Goal: Navigation & Orientation: Understand site structure

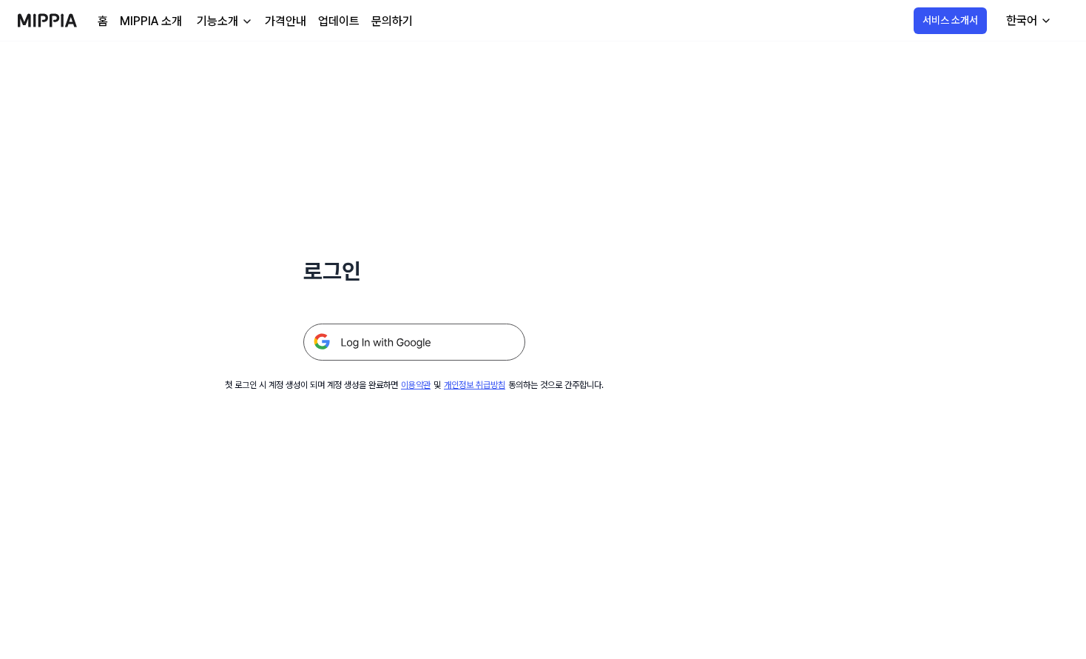
click at [107, 22] on link "홈" at bounding box center [103, 22] width 10 height 18
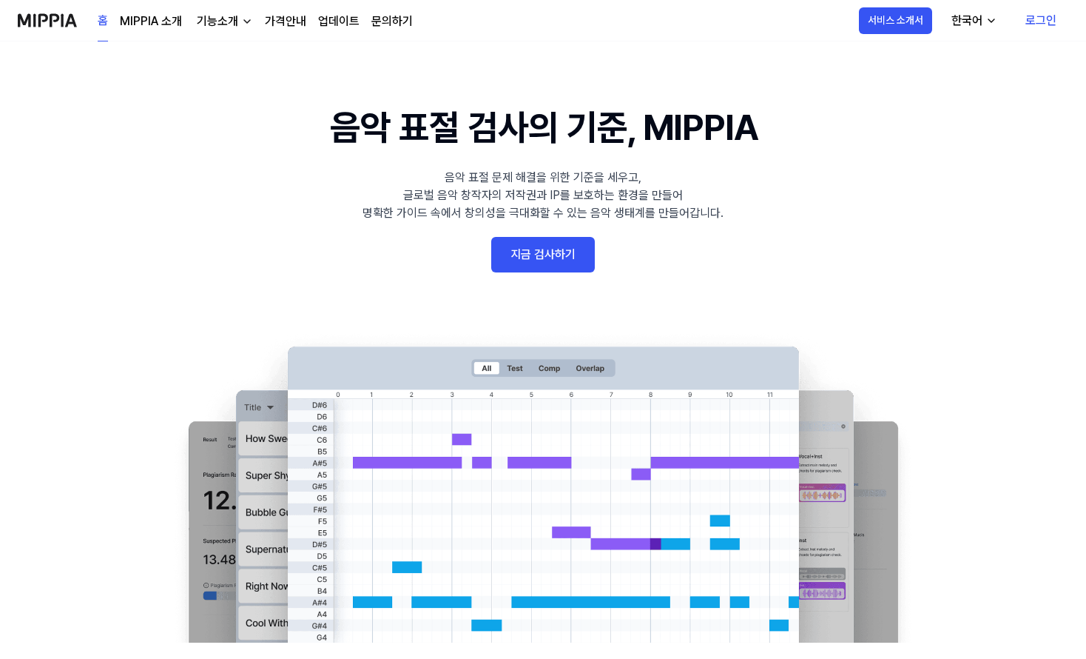
click at [135, 24] on link "MIPPIA 소개" at bounding box center [151, 22] width 62 height 18
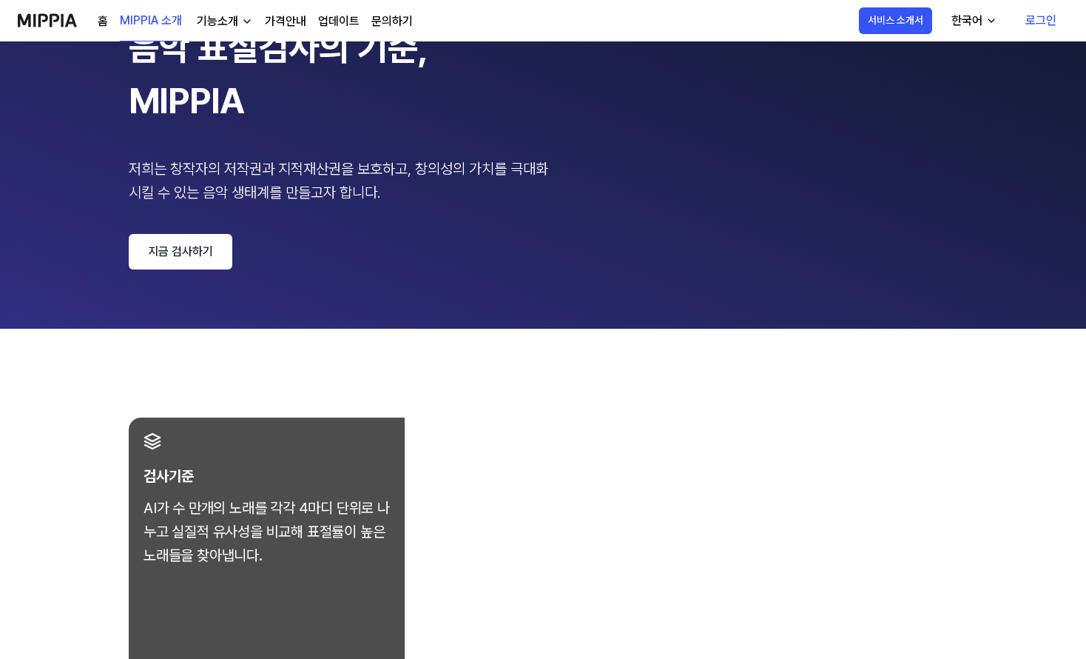
scroll to position [148, 0]
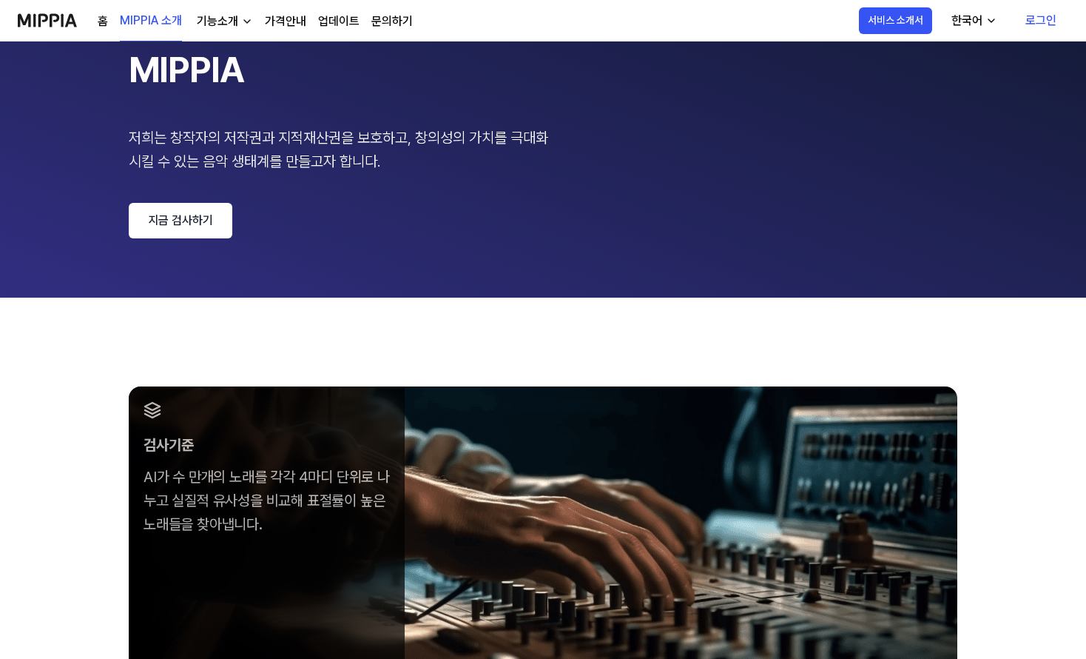
click at [198, 222] on link "지금 검사하기" at bounding box center [181, 221] width 104 height 36
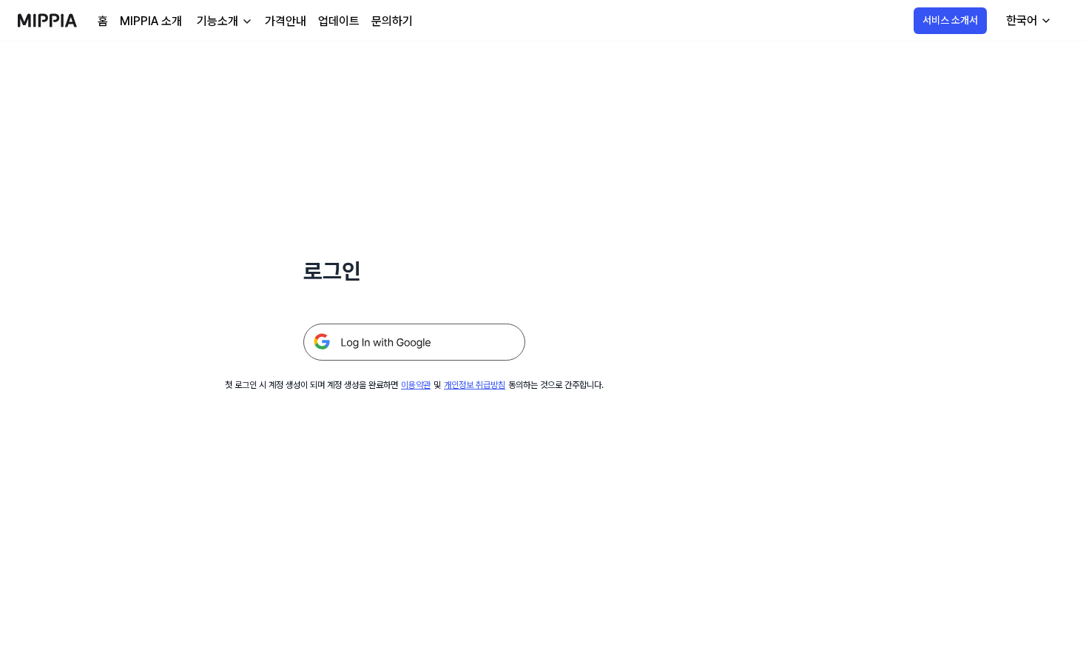
click at [433, 346] on img at bounding box center [414, 341] width 222 height 37
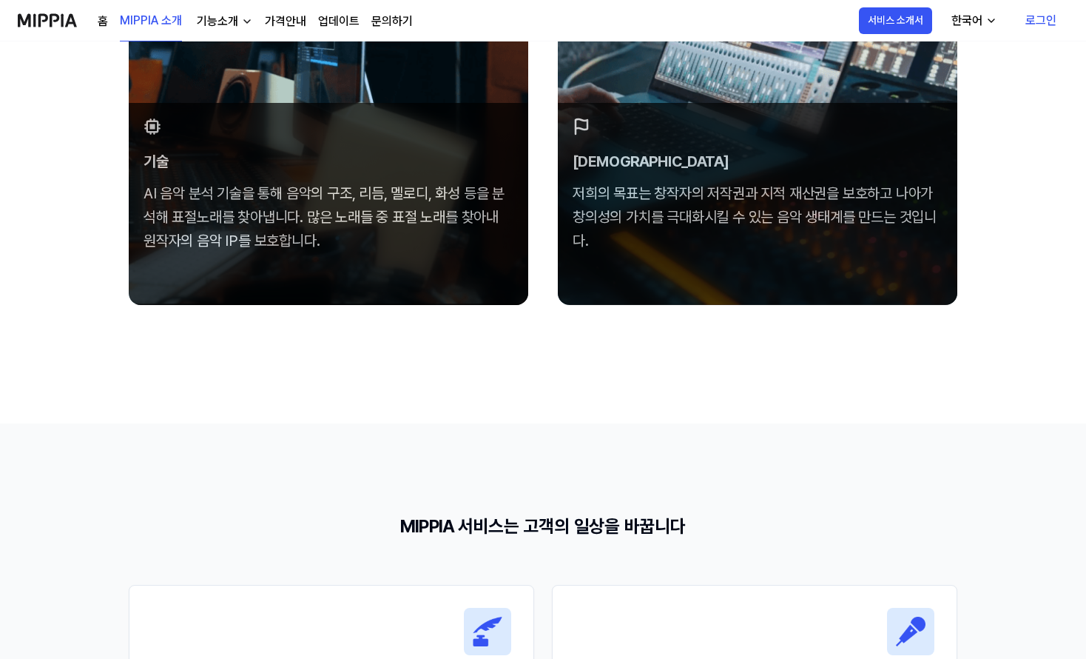
scroll to position [943, 0]
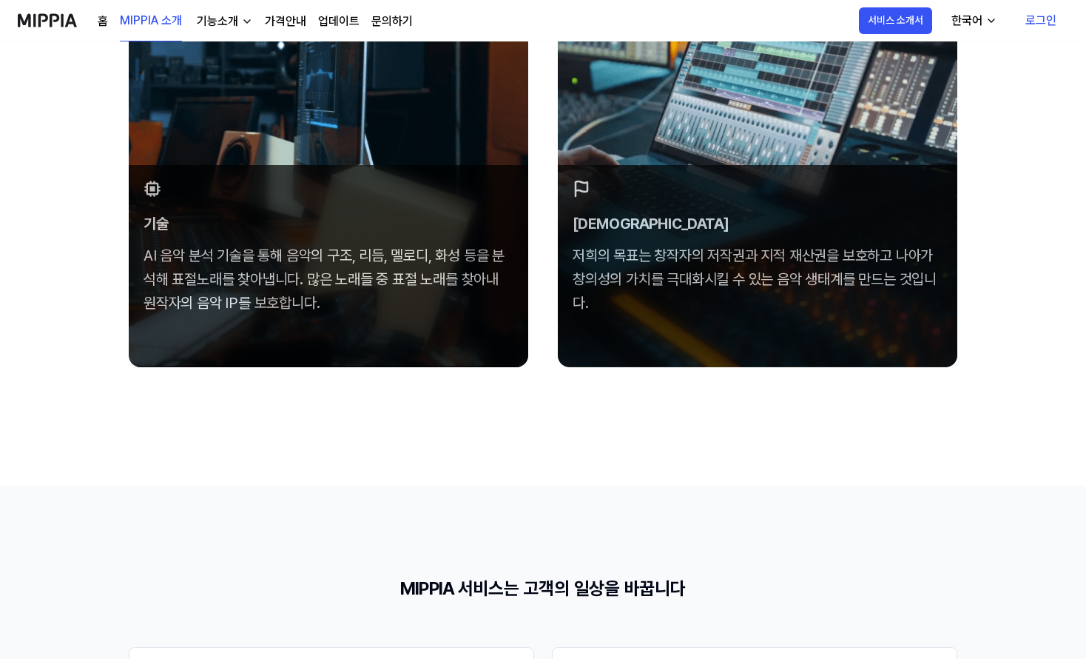
click at [291, 21] on link "가격안내" at bounding box center [285, 22] width 41 height 18
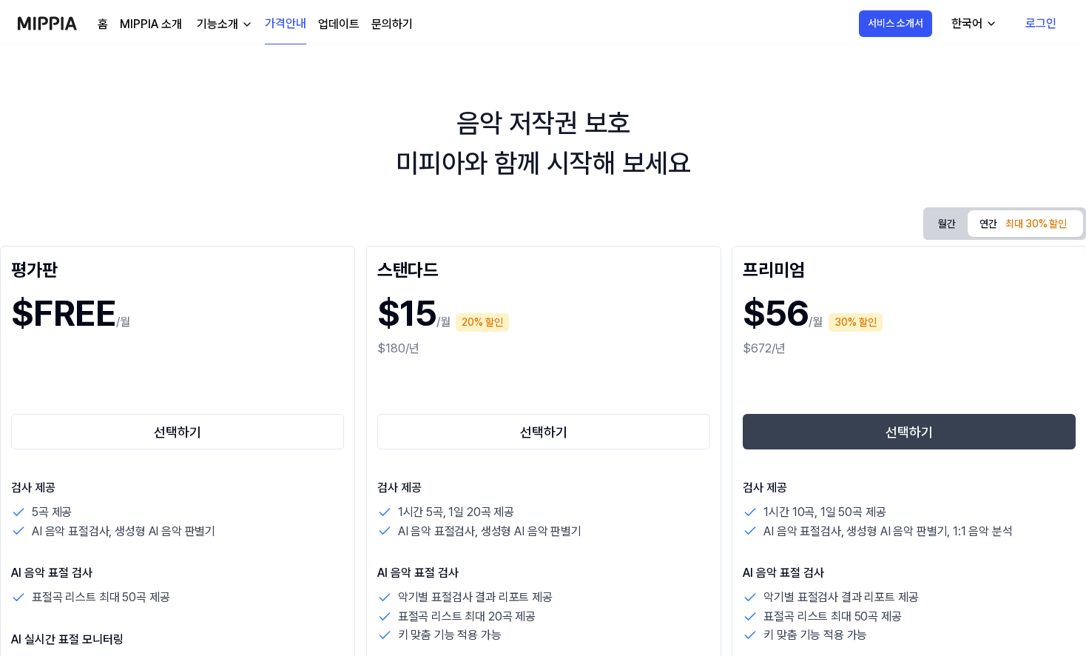
scroll to position [943, 0]
